Goal: Find specific page/section: Find specific page/section

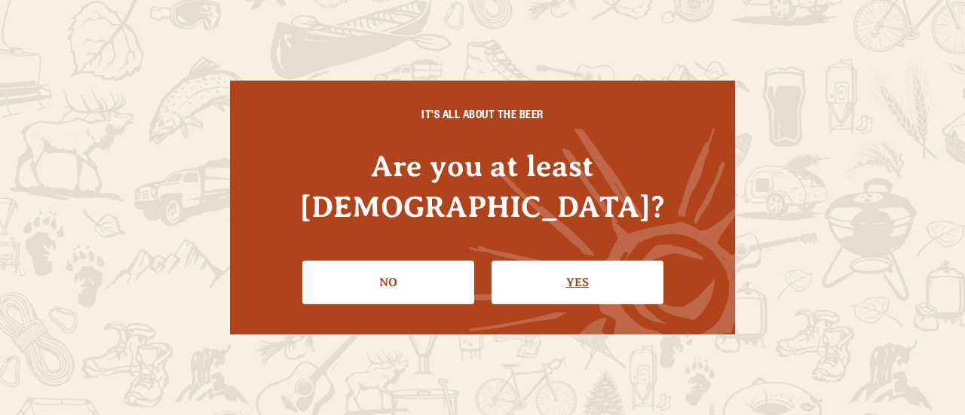
click at [562, 261] on link "Yes" at bounding box center [577, 283] width 172 height 44
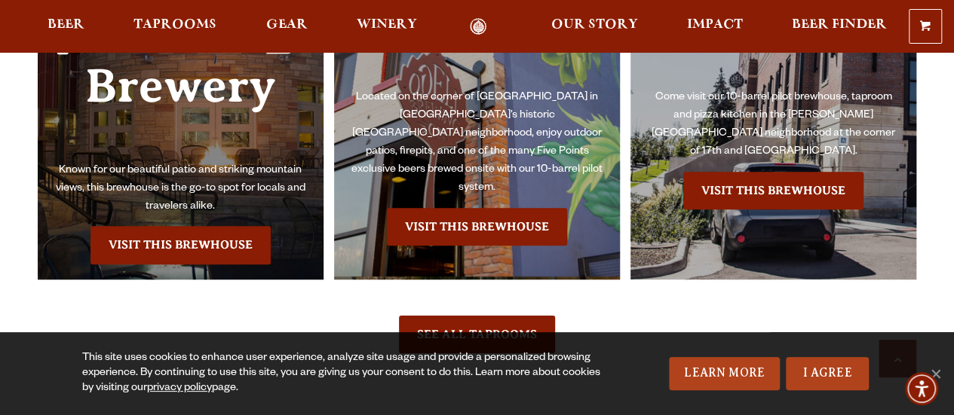
scroll to position [4368, 0]
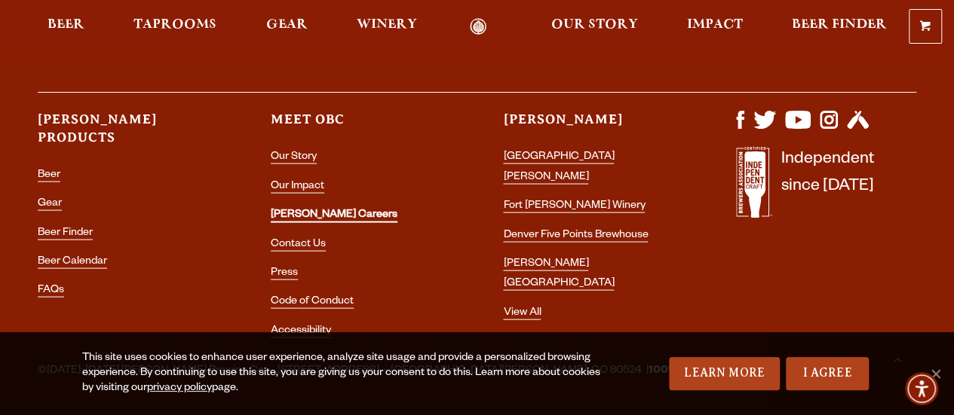
click at [315, 210] on link "[PERSON_NAME] Careers" at bounding box center [334, 217] width 127 height 14
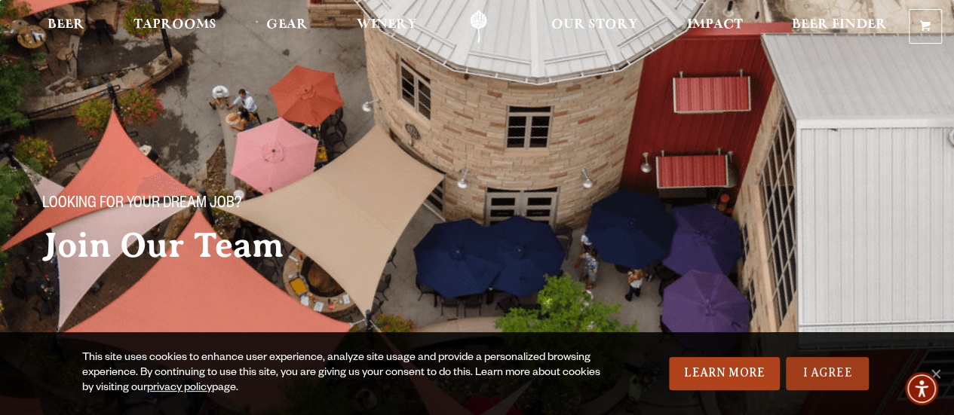
click at [800, 364] on link "I Agree" at bounding box center [826, 373] width 83 height 33
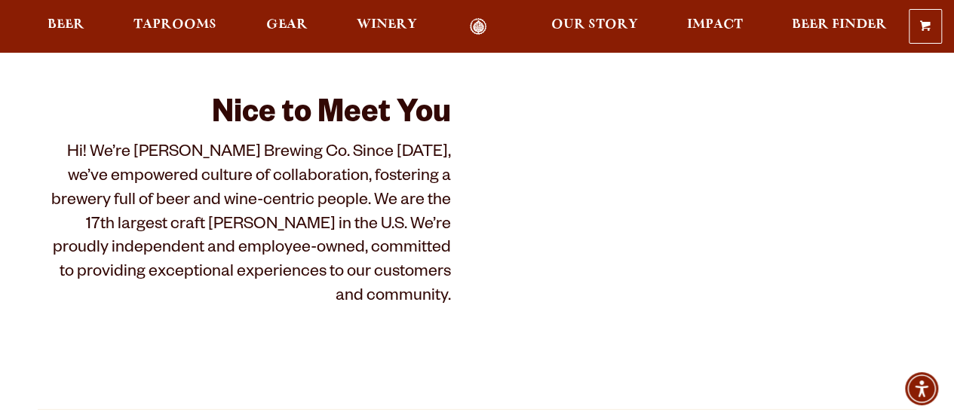
scroll to position [302, 0]
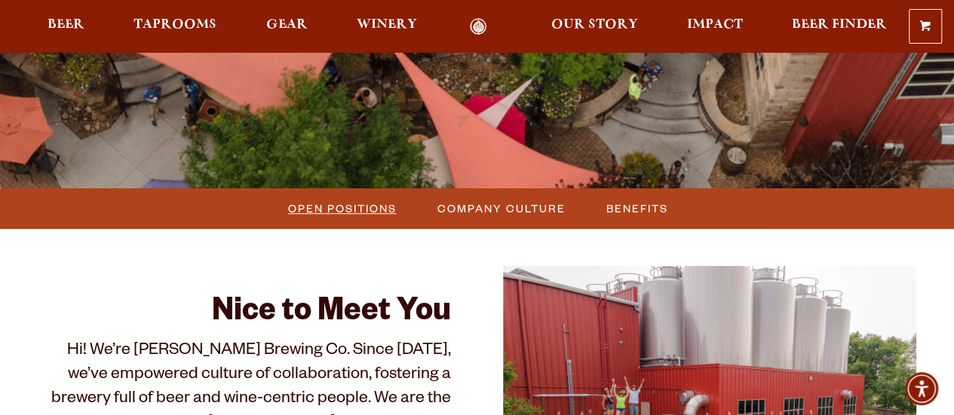
click at [368, 213] on span "Open Positions" at bounding box center [342, 209] width 109 height 22
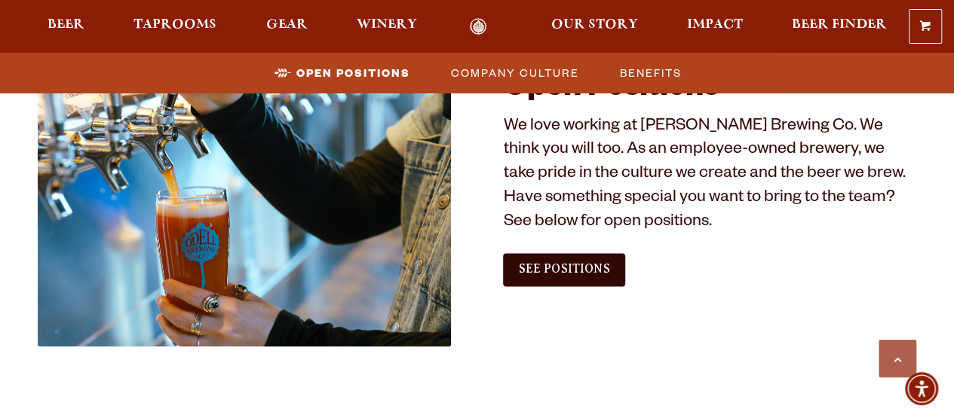
scroll to position [870, 0]
click at [605, 269] on span "See Positions" at bounding box center [563, 269] width 91 height 14
